Goal: Transaction & Acquisition: Purchase product/service

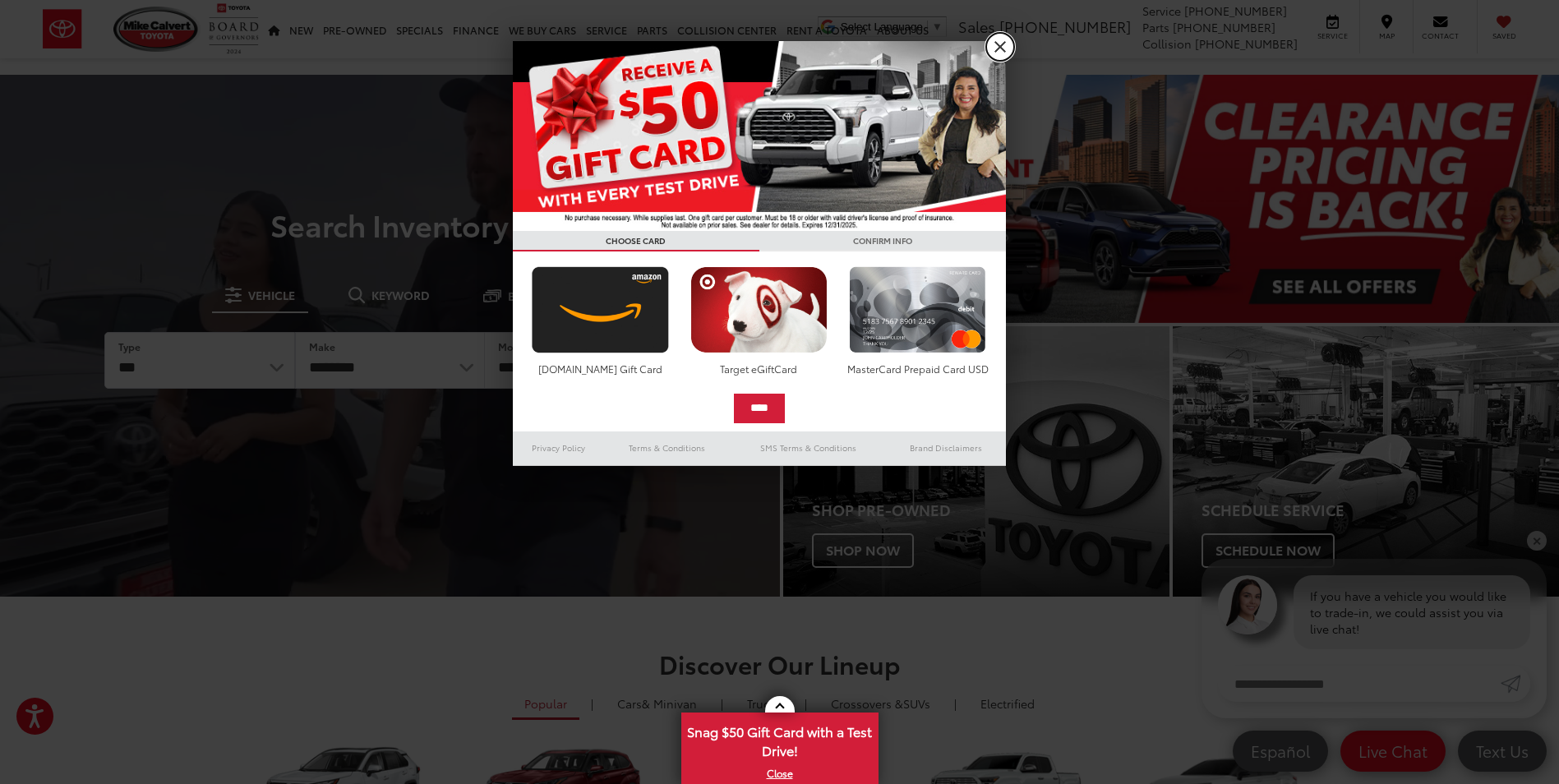
drag, startPoint x: 997, startPoint y: 49, endPoint x: 641, endPoint y: 82, distance: 357.5
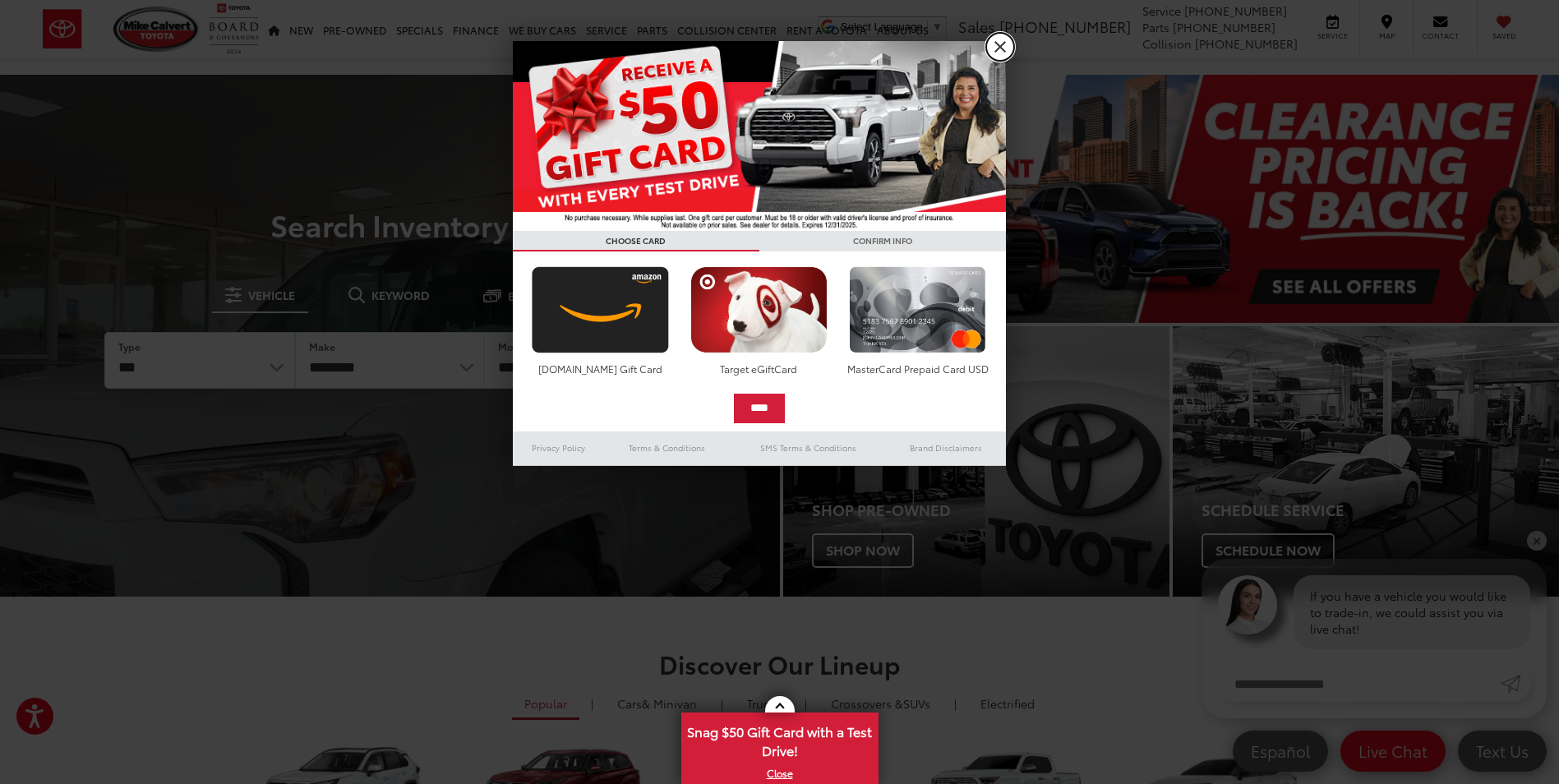
click at [997, 49] on link "X" at bounding box center [1000, 46] width 28 height 28
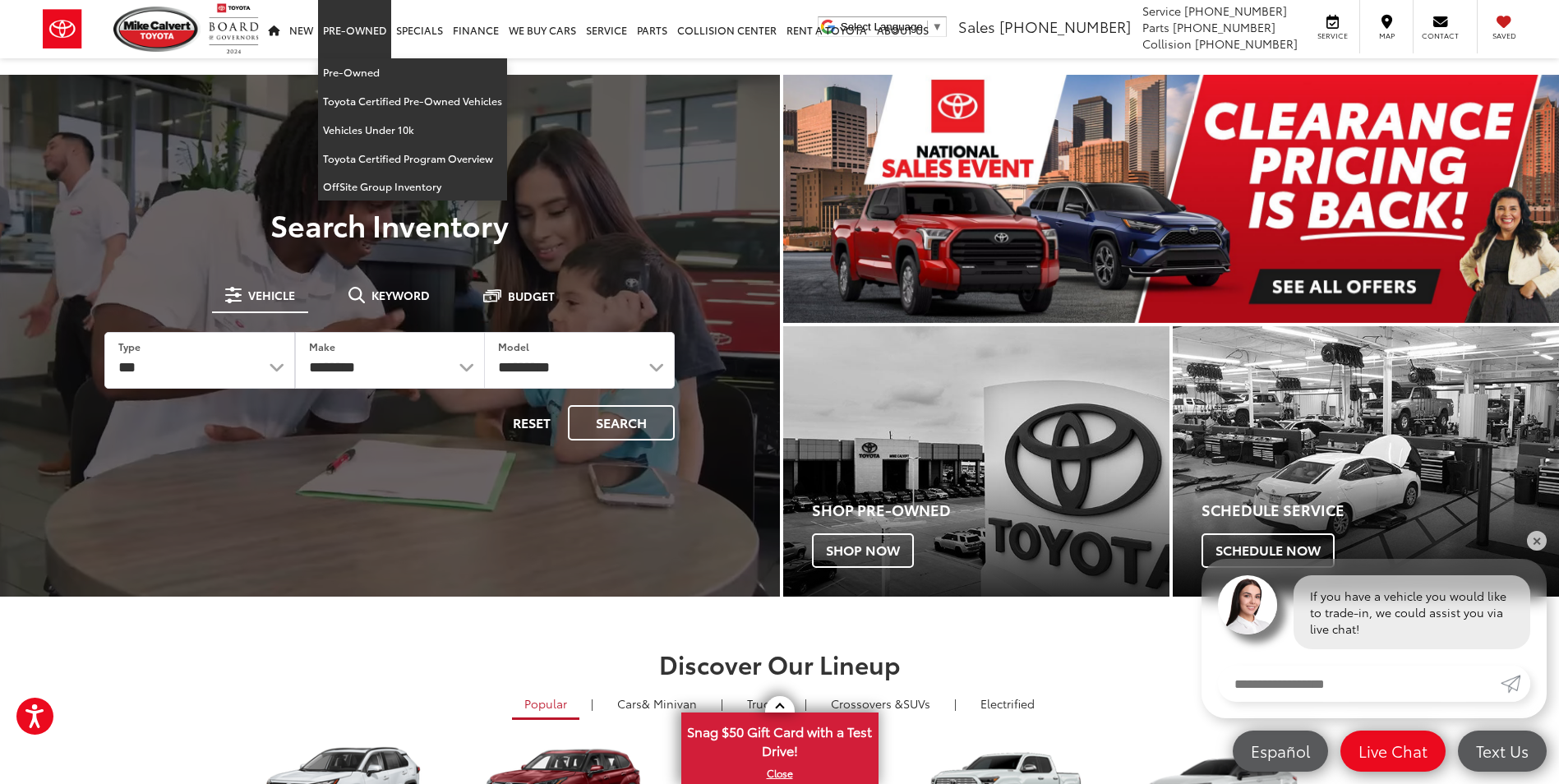
click at [377, 32] on link "Pre-Owned" at bounding box center [354, 29] width 73 height 59
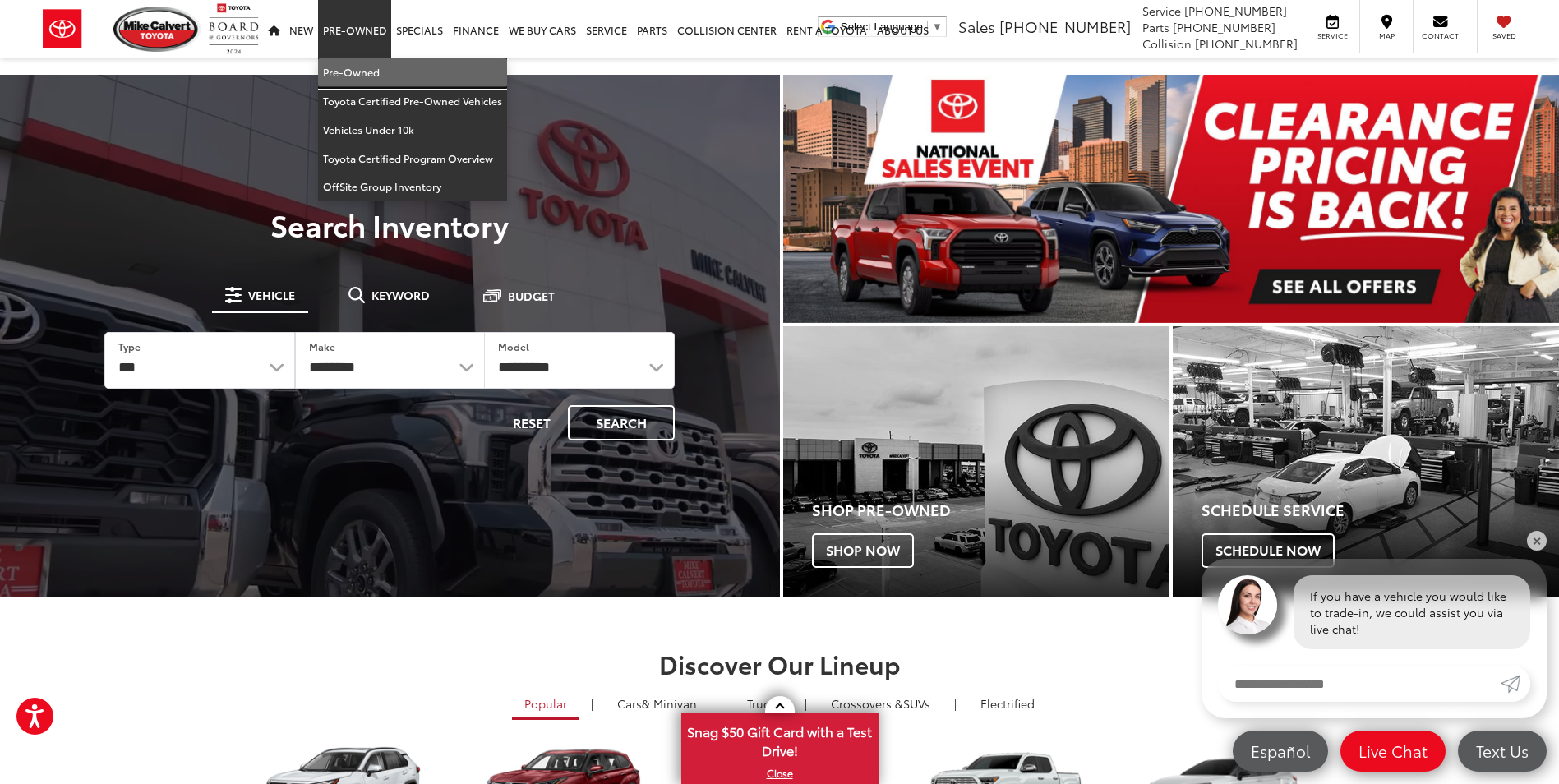
click at [343, 73] on link "Pre-Owned" at bounding box center [412, 73] width 189 height 29
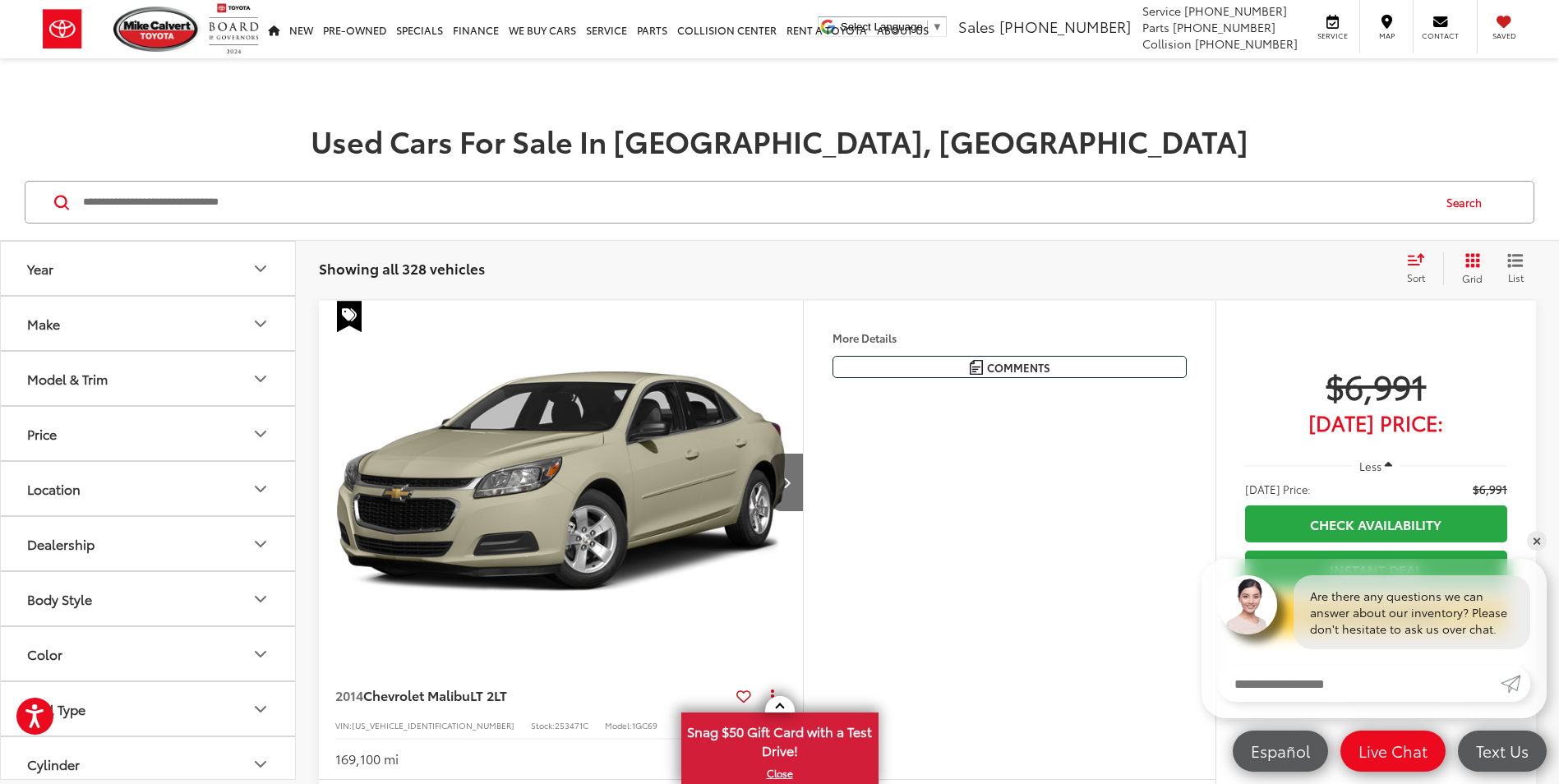
click at [134, 205] on input "Search by Make, Model, or Keyword" at bounding box center [756, 202] width 1349 height 40
type input "*******"
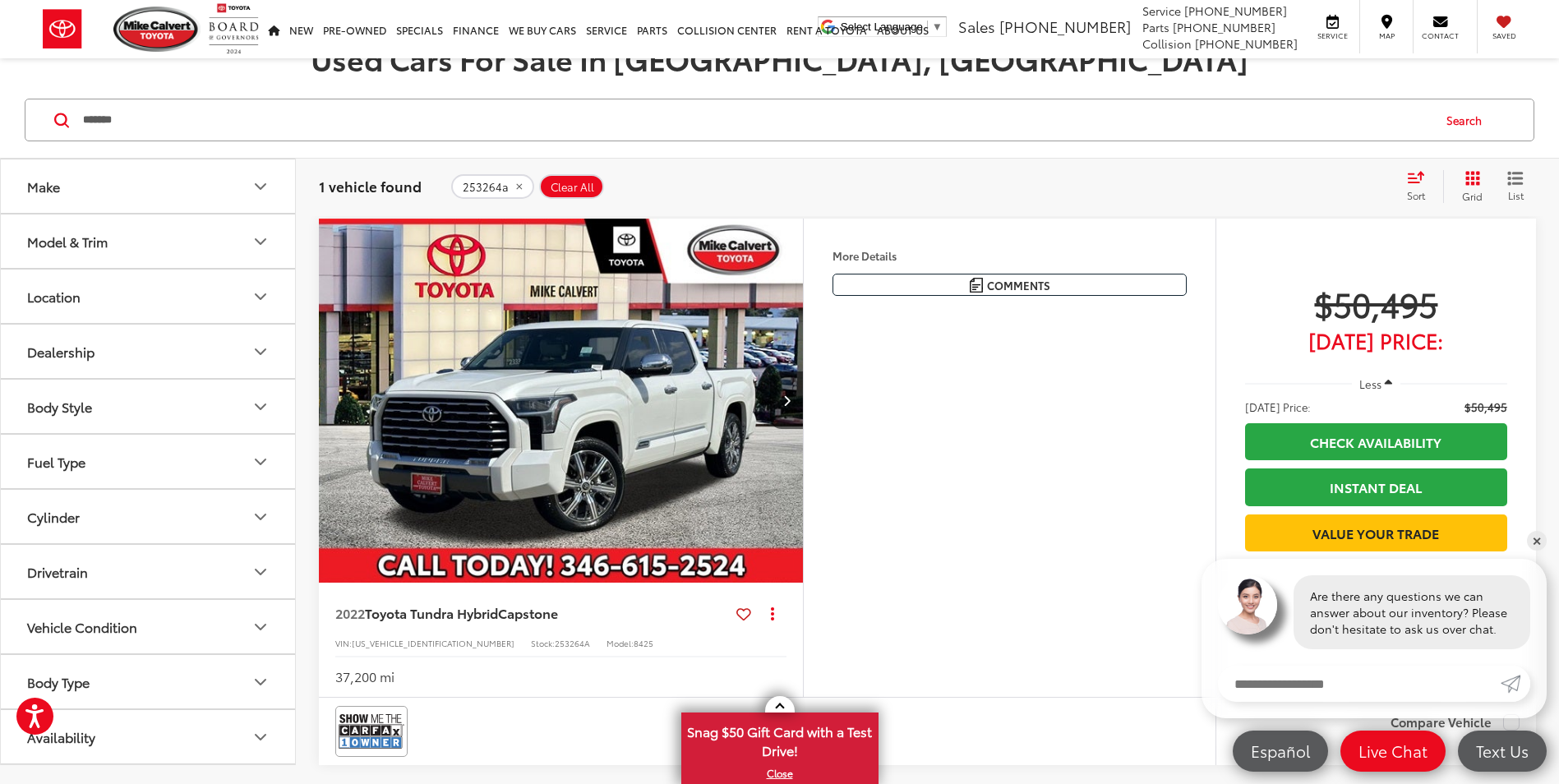
scroll to position [164, 0]
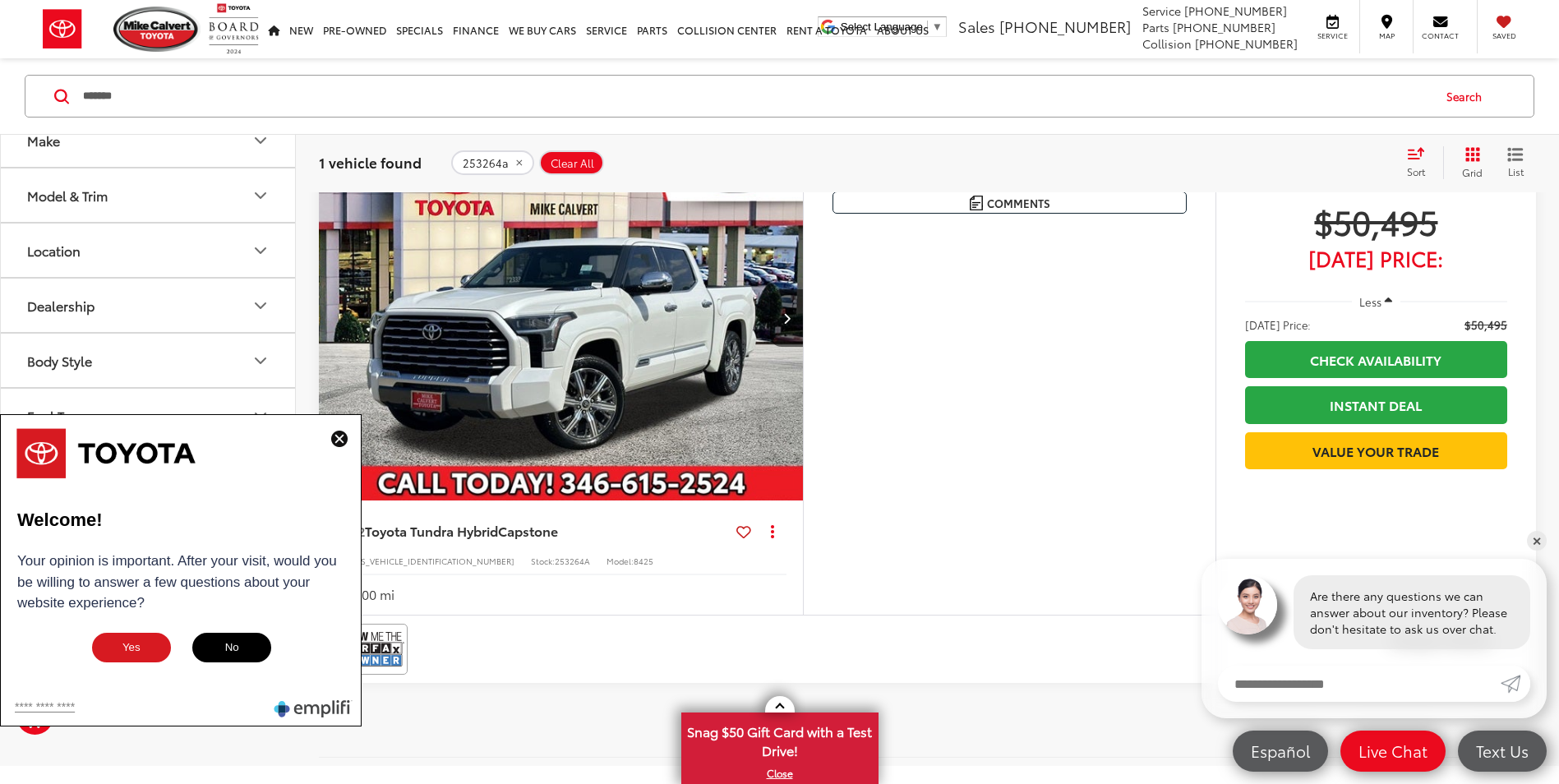
click at [896, 439] on div "Features Bluetooth® Heated Steering Wheel Remote Start 4WD/AWD Android Auto App…" at bounding box center [1009, 376] width 413 height 479
click at [333, 434] on img at bounding box center [340, 439] width 16 height 16
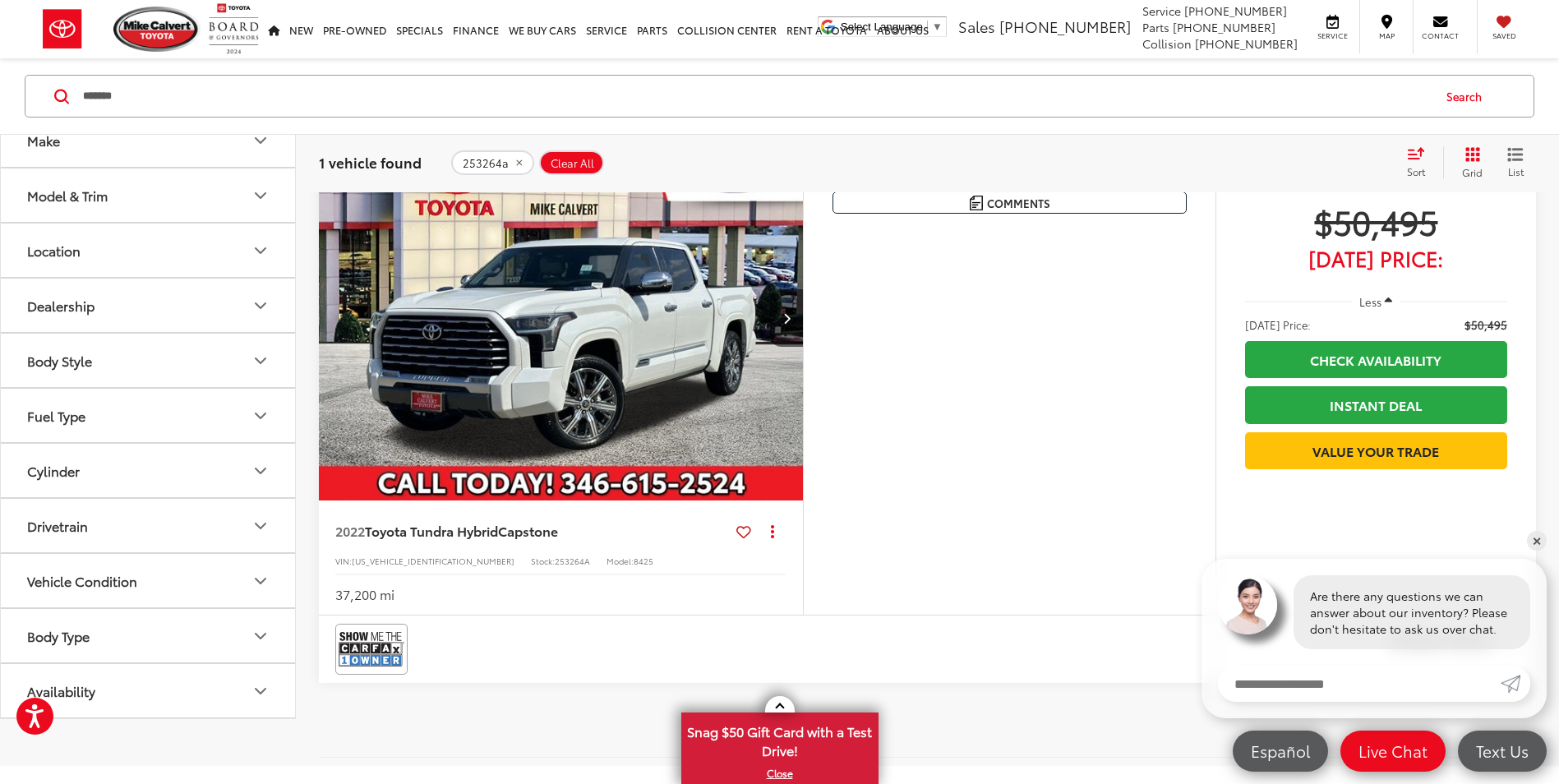
click at [924, 330] on div "Features Bluetooth® Heated Steering Wheel Remote Start 4WD/AWD Android Auto App…" at bounding box center [1009, 376] width 413 height 479
